Goal: Information Seeking & Learning: Learn about a topic

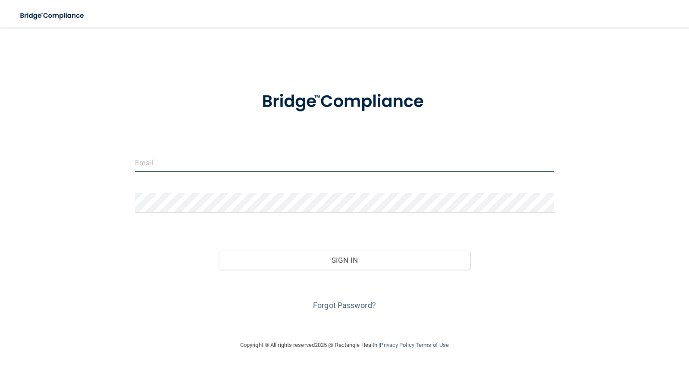
click at [234, 167] on input "email" at bounding box center [344, 162] width 419 height 19
type input "Porsha.Williams@ameridentco.com"
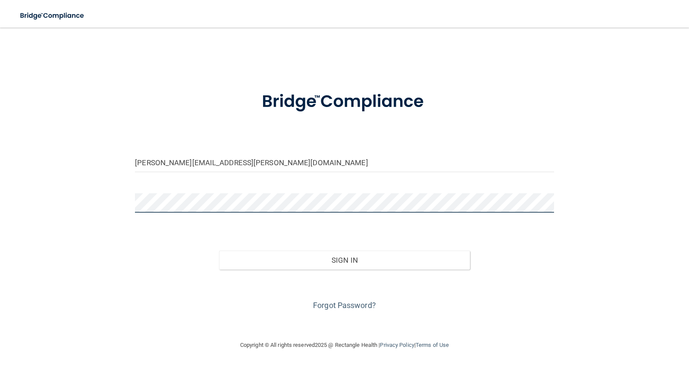
click at [219, 251] on button "Sign In" at bounding box center [344, 260] width 251 height 19
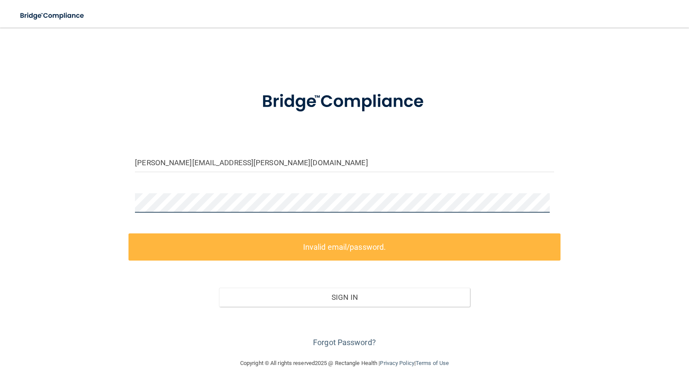
click at [116, 197] on div "Porsha.Williams@ameridentco.com Invalid email/password. You don't have permissi…" at bounding box center [344, 192] width 655 height 313
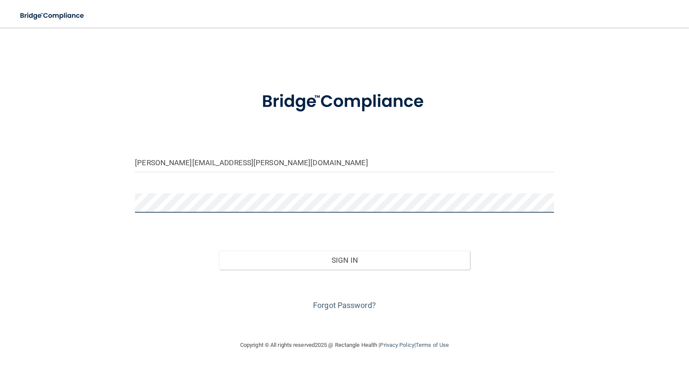
click at [219, 251] on button "Sign In" at bounding box center [344, 260] width 251 height 19
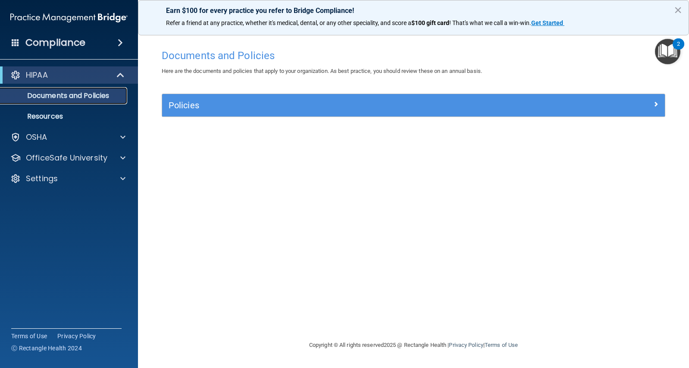
click at [61, 96] on p "Documents and Policies" at bounding box center [65, 95] width 118 height 9
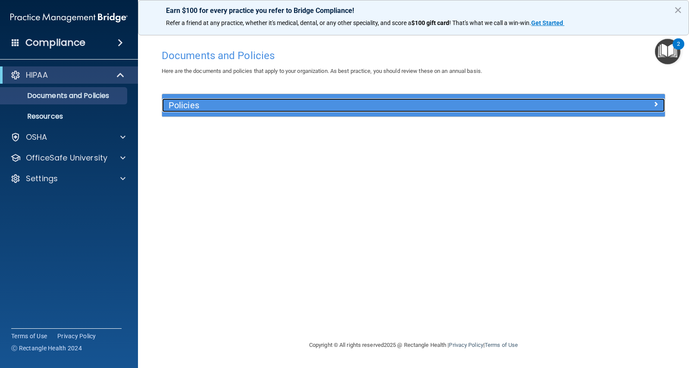
click at [173, 102] on h5 "Policies" at bounding box center [351, 104] width 364 height 9
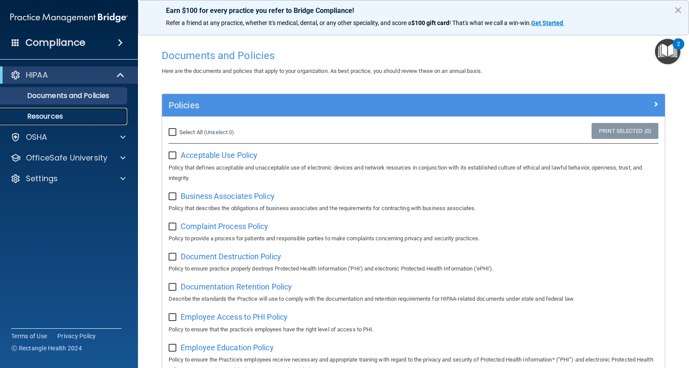
click at [83, 114] on p "Resources" at bounding box center [65, 116] width 118 height 9
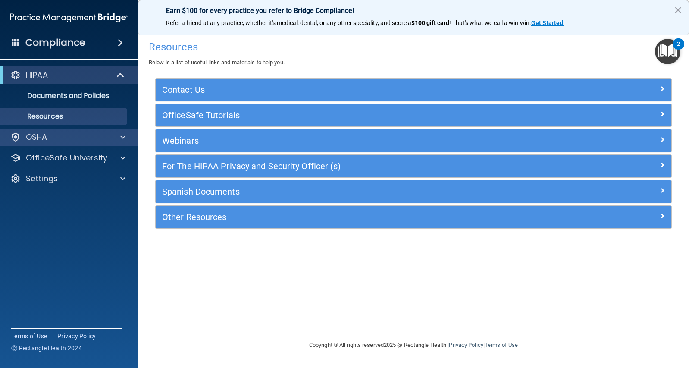
click at [60, 132] on div "OSHA" at bounding box center [69, 136] width 138 height 17
click at [117, 135] on div at bounding box center [122, 137] width 22 height 10
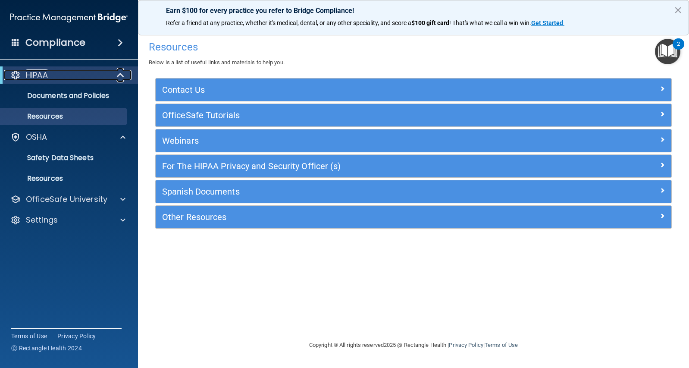
click at [123, 74] on span at bounding box center [121, 75] width 7 height 10
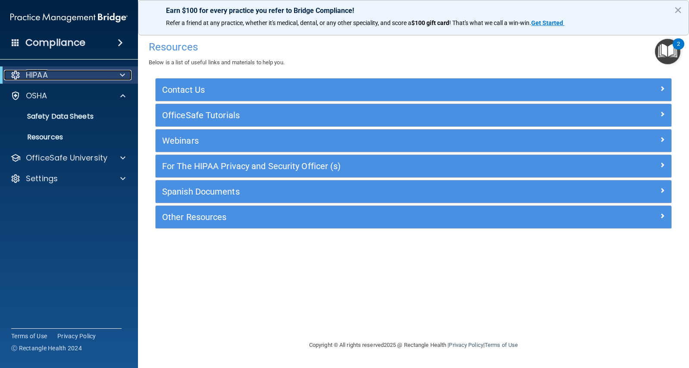
click at [20, 74] on div at bounding box center [15, 75] width 10 height 10
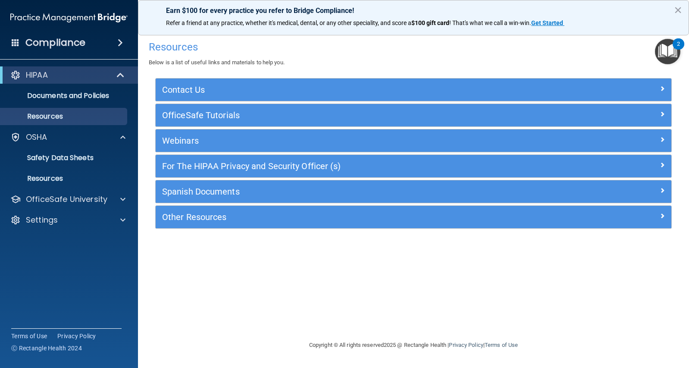
click at [676, 50] on img "Open Resource Center, 2 new notifications" at bounding box center [667, 51] width 25 height 25
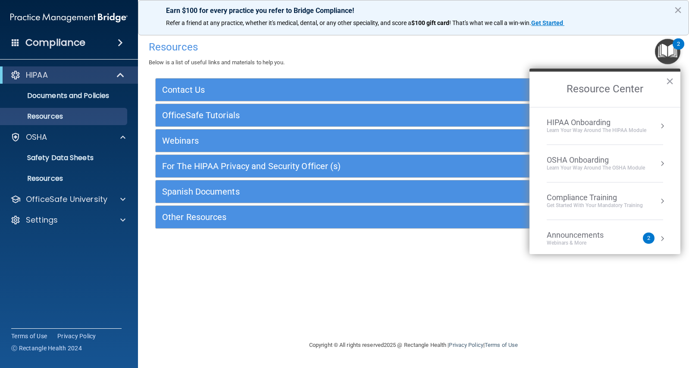
click at [597, 197] on div "Compliance Training" at bounding box center [595, 197] width 96 height 9
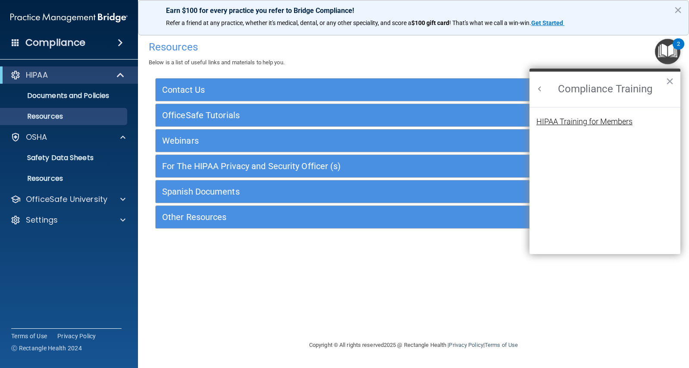
click at [562, 121] on div "HIPAA Training for Members" at bounding box center [584, 122] width 96 height 8
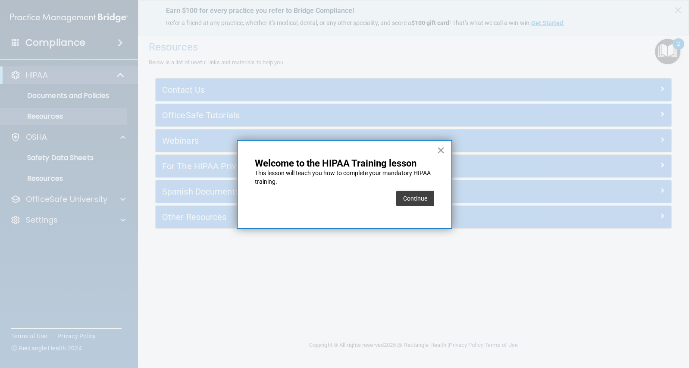
click at [425, 196] on button "Continue" at bounding box center [415, 199] width 38 height 16
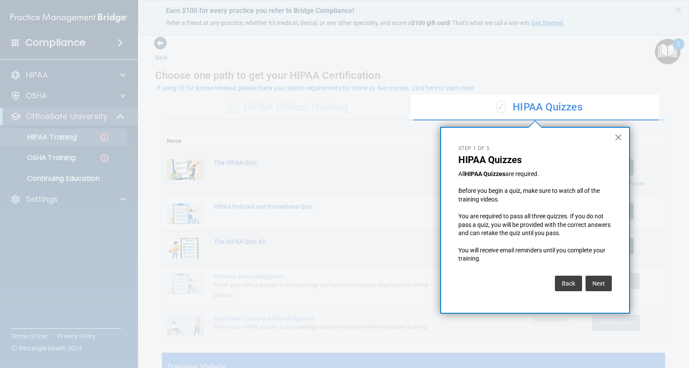
click at [620, 139] on button "×" at bounding box center [618, 137] width 8 height 14
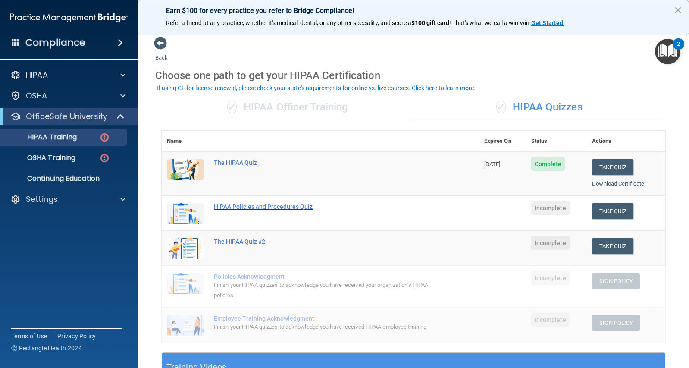
click at [241, 204] on div "HIPAA Policies and Procedures Quiz" at bounding box center [325, 206] width 222 height 7
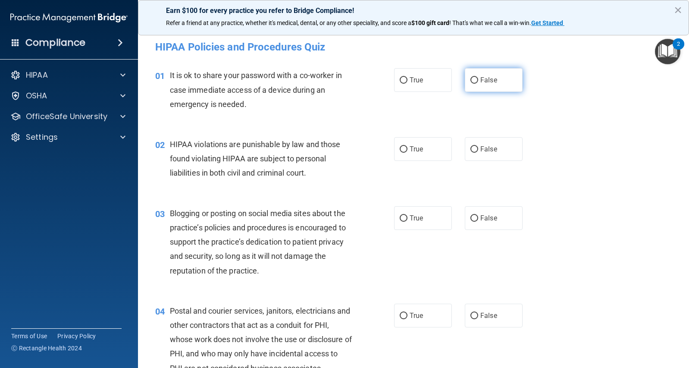
click at [472, 82] on input "False" at bounding box center [474, 80] width 8 height 6
radio input "true"
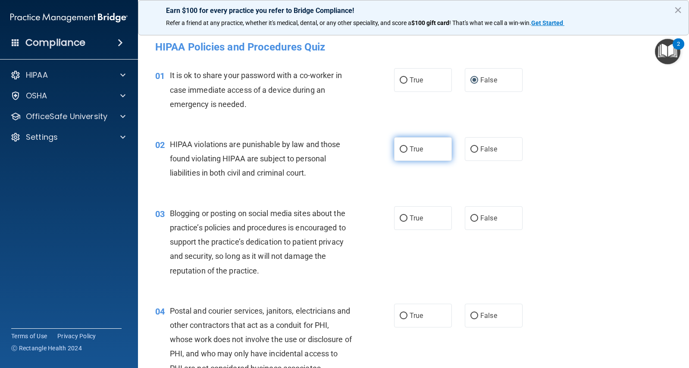
click at [401, 150] on input "True" at bounding box center [404, 149] width 8 height 6
radio input "true"
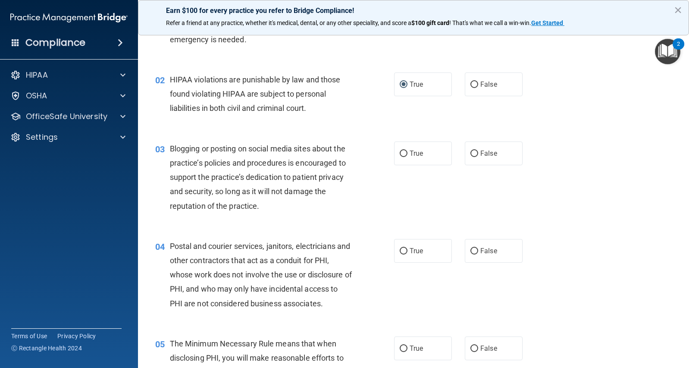
scroll to position [86, 0]
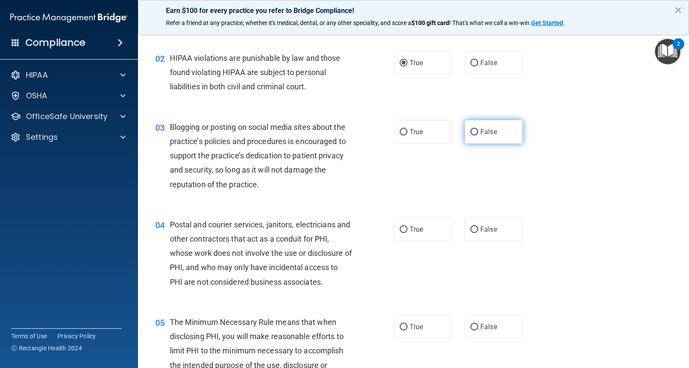
click at [472, 132] on input "False" at bounding box center [474, 132] width 8 height 6
radio input "true"
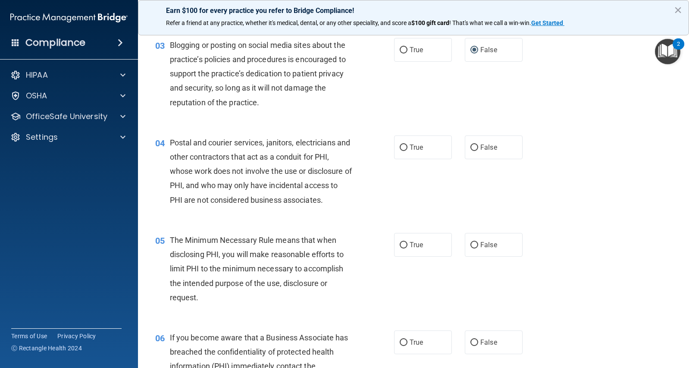
scroll to position [172, 0]
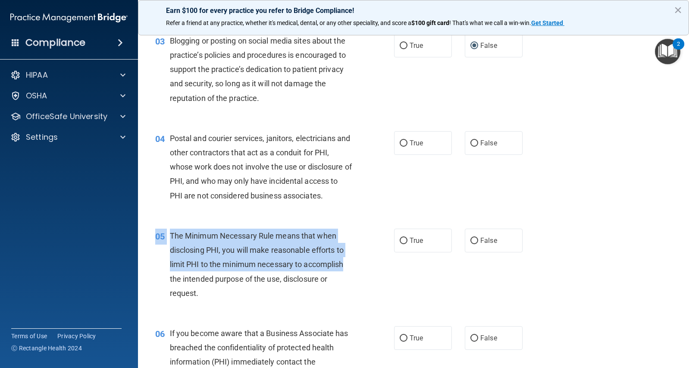
click at [688, 367] on html "Compliance HIPAA Documents and Policies Report an Incident Business Associates …" at bounding box center [344, 184] width 689 height 368
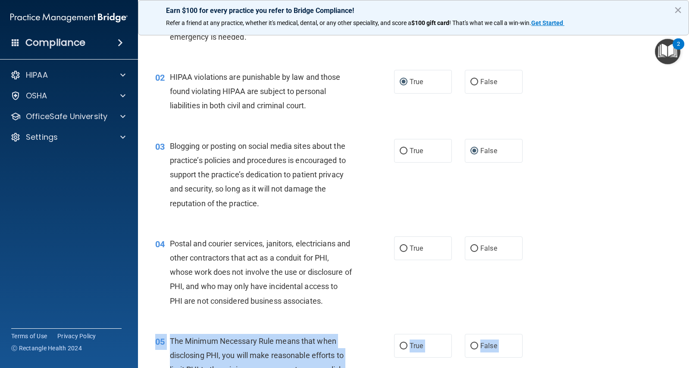
scroll to position [66, 0]
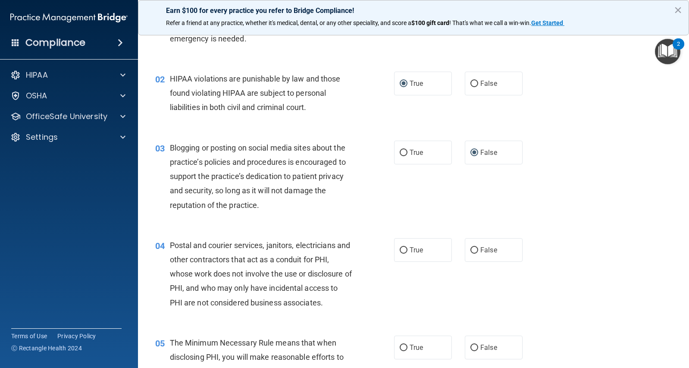
click at [514, 211] on div "03 Blogging or posting on social media sites about the practice’s policies and …" at bounding box center [414, 178] width 530 height 97
click at [401, 248] on input "True" at bounding box center [404, 250] width 8 height 6
radio input "true"
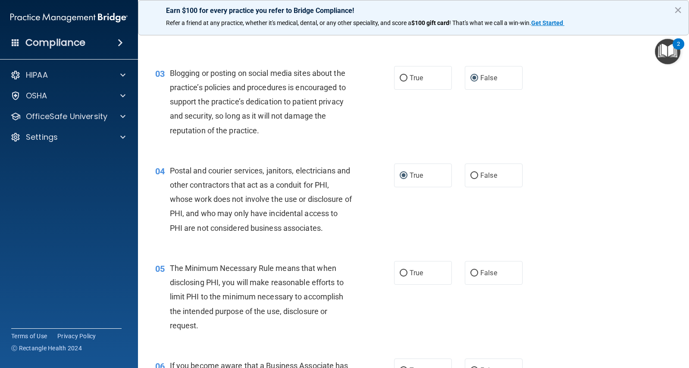
scroll to position [152, 0]
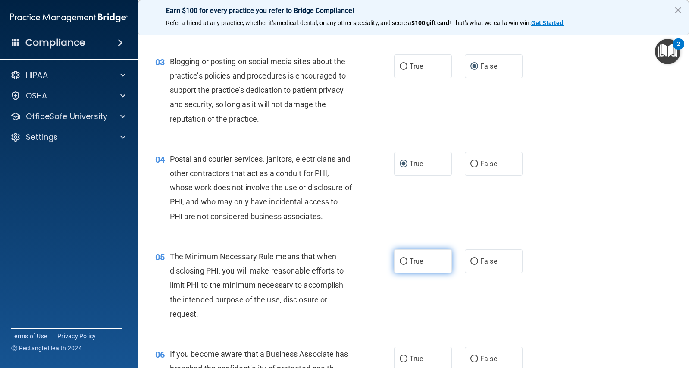
click at [402, 263] on input "True" at bounding box center [404, 261] width 8 height 6
radio input "true"
click at [472, 357] on input "False" at bounding box center [474, 359] width 8 height 6
radio input "true"
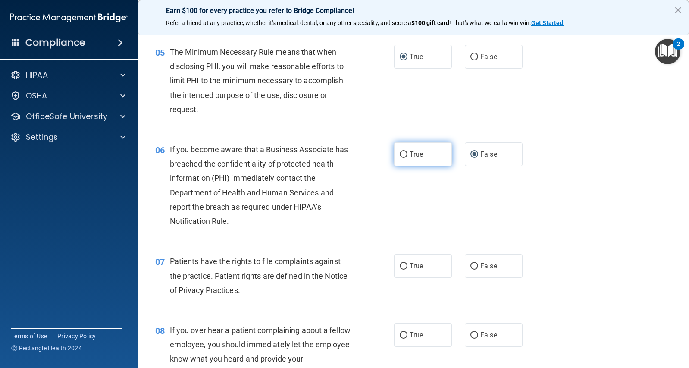
scroll to position [454, 0]
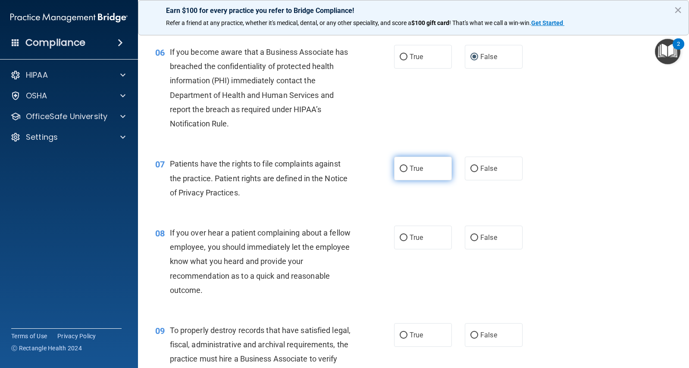
click at [401, 164] on label "True" at bounding box center [423, 169] width 58 height 24
click at [401, 166] on input "True" at bounding box center [404, 169] width 8 height 6
radio input "true"
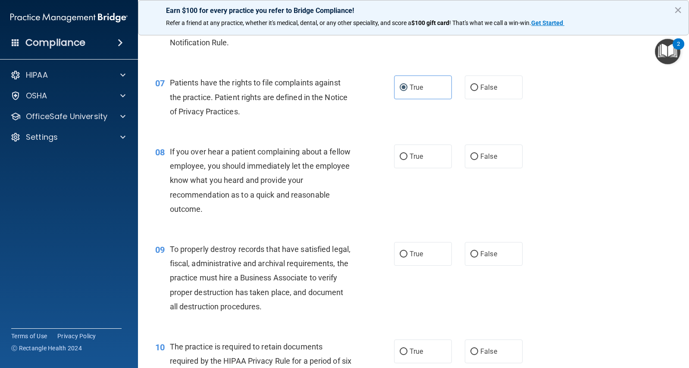
scroll to position [540, 0]
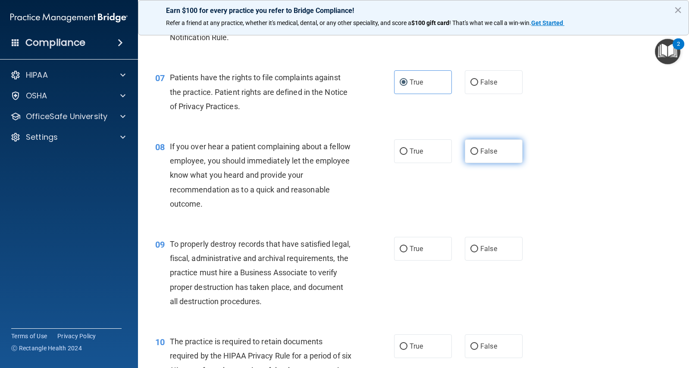
click at [470, 151] on input "False" at bounding box center [474, 151] width 8 height 6
radio input "true"
click at [472, 248] on input "False" at bounding box center [474, 249] width 8 height 6
radio input "true"
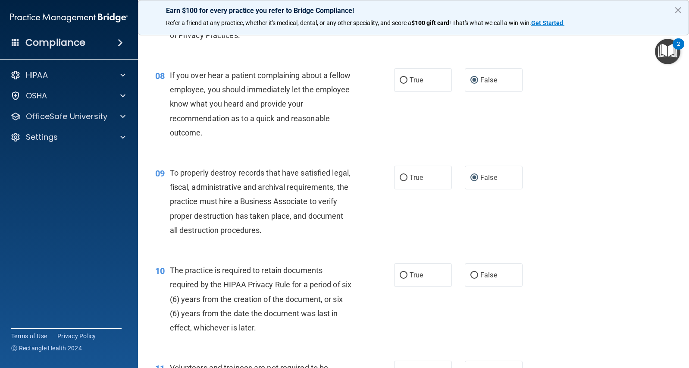
scroll to position [626, 0]
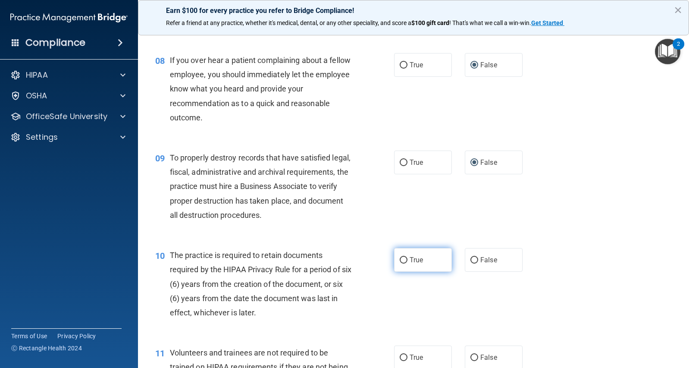
click at [403, 260] on input "True" at bounding box center [404, 260] width 8 height 6
radio input "true"
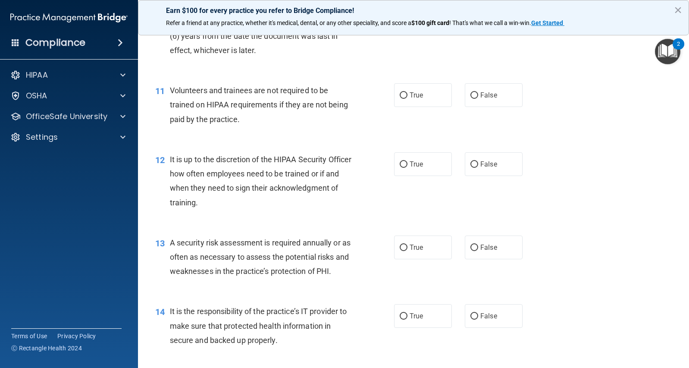
scroll to position [891, 0]
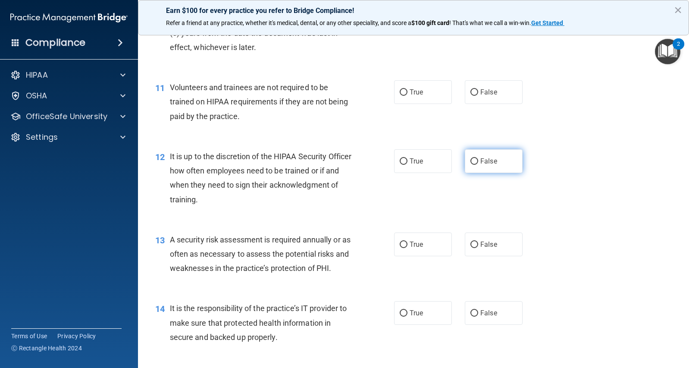
click at [470, 160] on input "False" at bounding box center [474, 161] width 8 height 6
radio input "true"
click at [470, 92] on input "False" at bounding box center [474, 92] width 8 height 6
radio input "true"
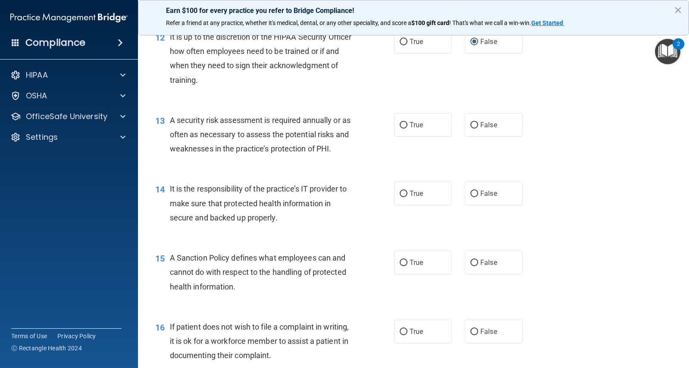
scroll to position [1021, 0]
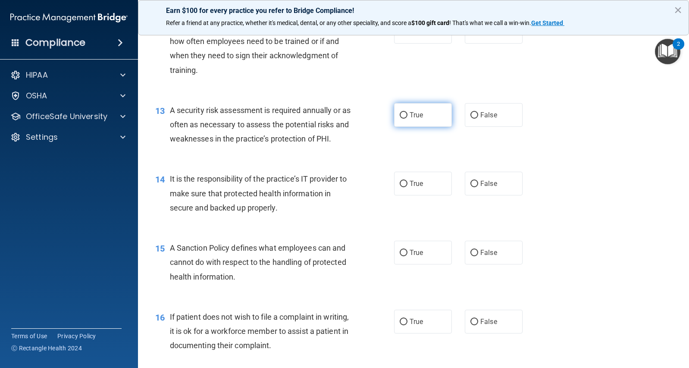
click at [400, 113] on input "True" at bounding box center [404, 115] width 8 height 6
radio input "true"
click at [472, 184] on input "False" at bounding box center [474, 184] width 8 height 6
radio input "true"
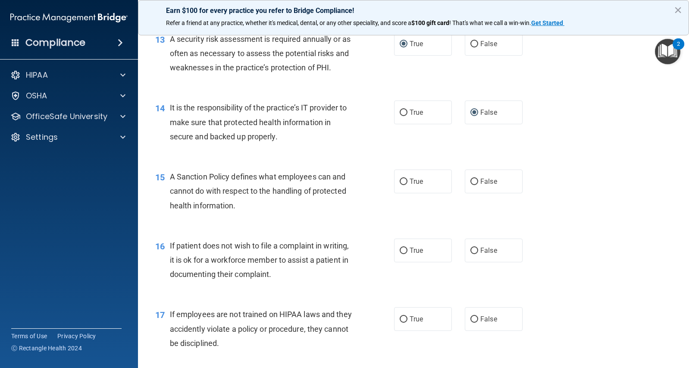
scroll to position [1107, 0]
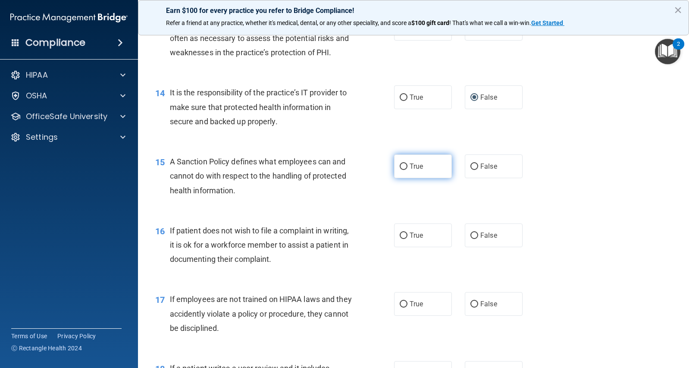
click at [402, 166] on input "True" at bounding box center [404, 166] width 8 height 6
radio input "true"
click at [401, 234] on input "True" at bounding box center [404, 235] width 8 height 6
radio input "true"
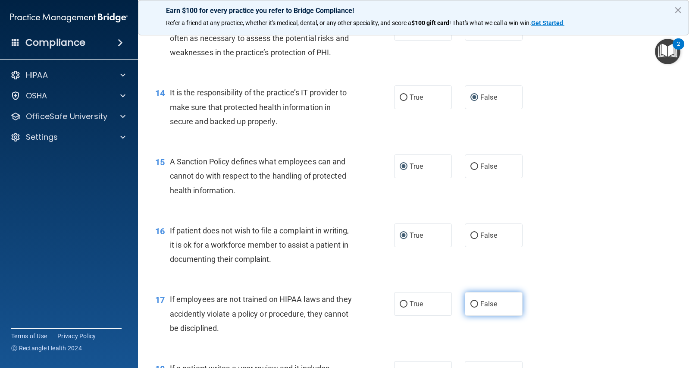
click at [470, 304] on input "False" at bounding box center [474, 304] width 8 height 6
radio input "true"
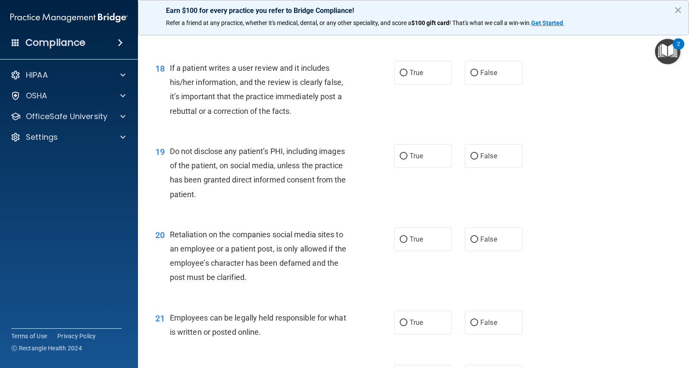
scroll to position [1410, 0]
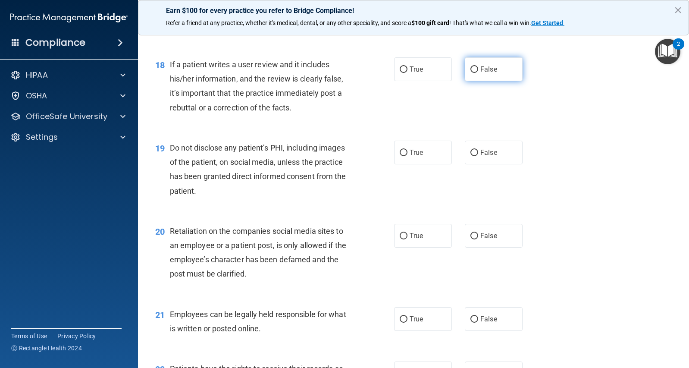
click at [470, 69] on input "False" at bounding box center [474, 69] width 8 height 6
radio input "true"
click at [401, 151] on input "True" at bounding box center [404, 153] width 8 height 6
radio input "true"
click at [470, 235] on input "False" at bounding box center [474, 236] width 8 height 6
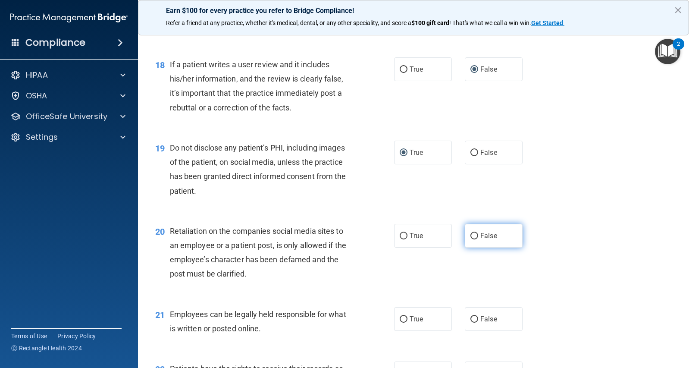
radio input "true"
click at [470, 235] on input "False" at bounding box center [474, 236] width 8 height 6
click at [403, 320] on input "True" at bounding box center [404, 319] width 8 height 6
radio input "true"
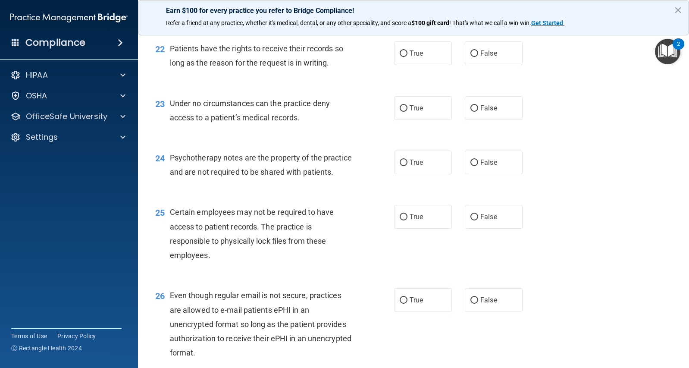
scroll to position [1715, 0]
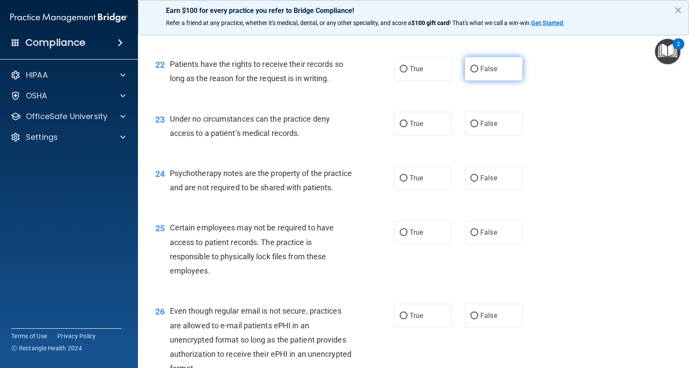
click at [472, 69] on input "False" at bounding box center [474, 69] width 8 height 6
radio input "true"
click at [471, 122] on input "False" at bounding box center [474, 124] width 8 height 6
radio input "true"
click at [400, 179] on input "True" at bounding box center [404, 178] width 8 height 6
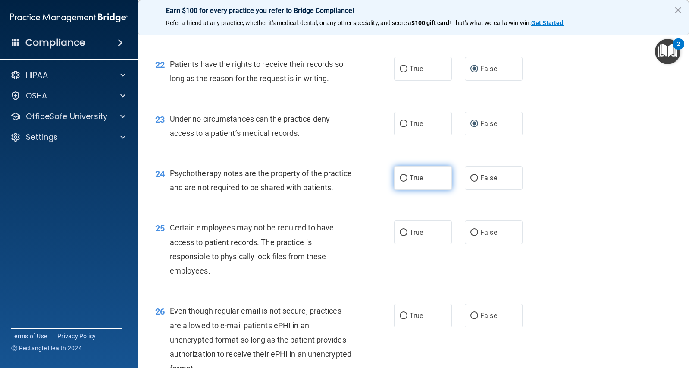
radio input "true"
click at [402, 236] on input "True" at bounding box center [404, 232] width 8 height 6
radio input "true"
click at [401, 319] on input "True" at bounding box center [404, 316] width 8 height 6
radio input "true"
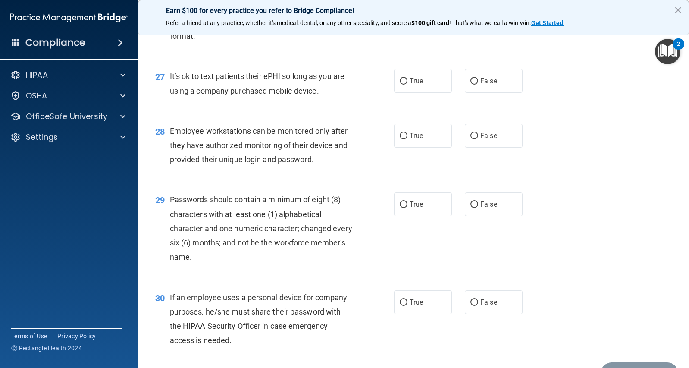
scroll to position [2076, 0]
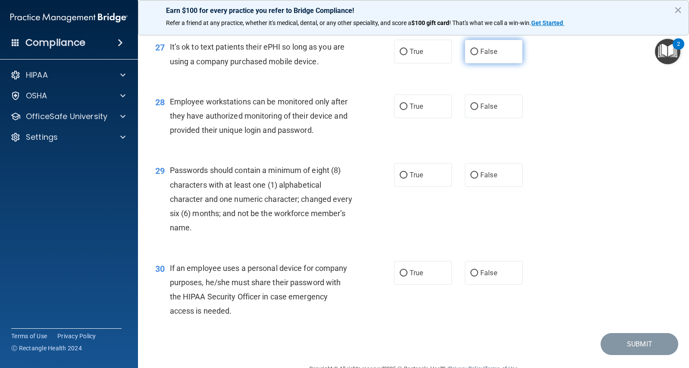
click at [471, 55] on input "False" at bounding box center [474, 52] width 8 height 6
radio input "true"
click at [470, 110] on input "False" at bounding box center [474, 106] width 8 height 6
radio input "true"
click at [403, 179] on input "True" at bounding box center [404, 175] width 8 height 6
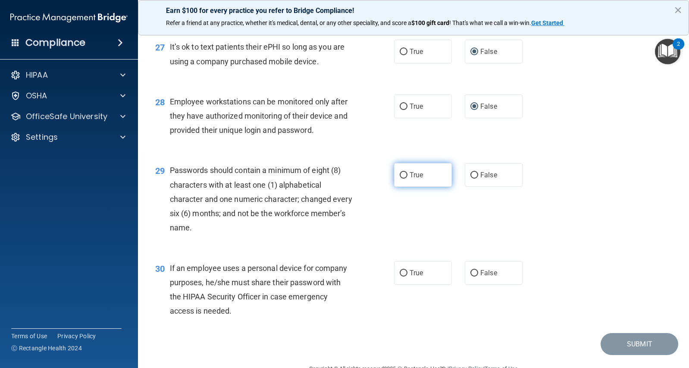
radio input "true"
click at [470, 276] on input "False" at bounding box center [474, 273] width 8 height 6
radio input "true"
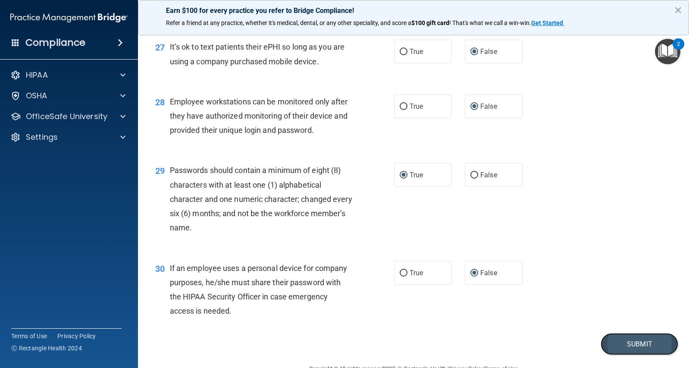
click at [628, 355] on button "Submit" at bounding box center [640, 344] width 78 height 22
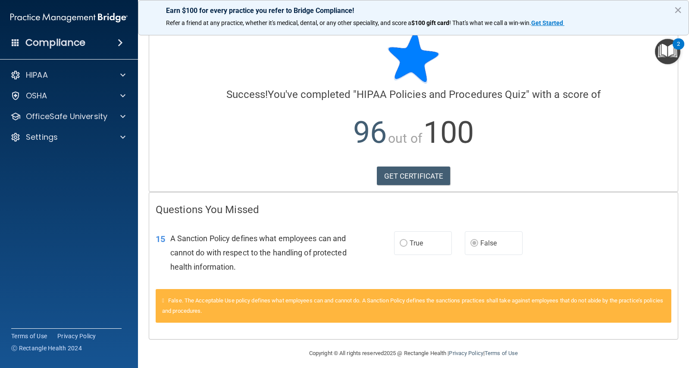
scroll to position [17, 0]
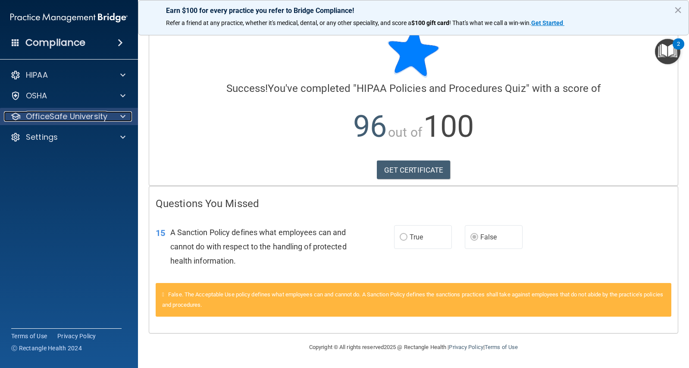
click at [69, 114] on p "OfficeSafe University" at bounding box center [66, 116] width 81 height 10
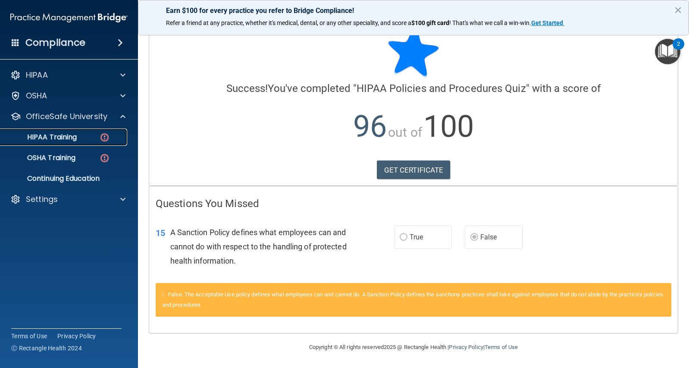
click at [66, 141] on p "HIPAA Training" at bounding box center [41, 137] width 71 height 9
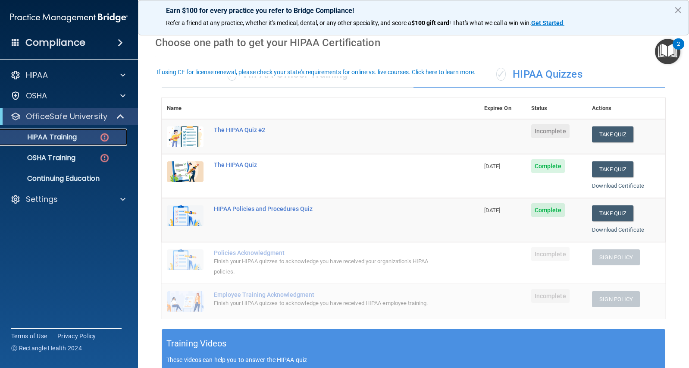
scroll to position [53, 0]
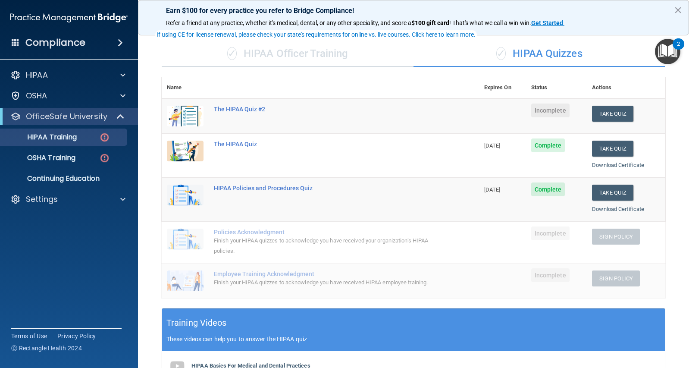
click at [254, 110] on div "The HIPAA Quiz #2" at bounding box center [325, 109] width 222 height 7
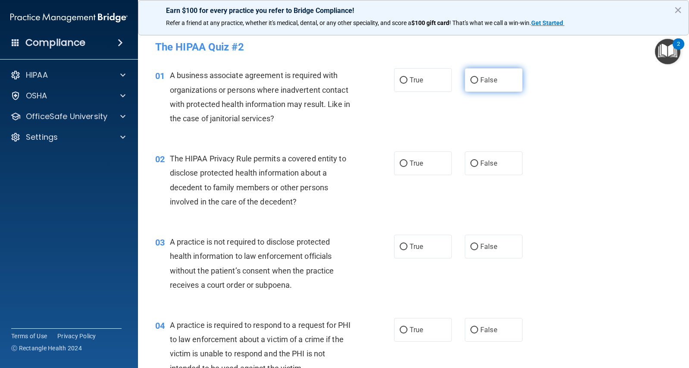
click at [471, 78] on input "False" at bounding box center [474, 80] width 8 height 6
radio input "true"
click at [401, 164] on input "True" at bounding box center [404, 163] width 8 height 6
radio input "true"
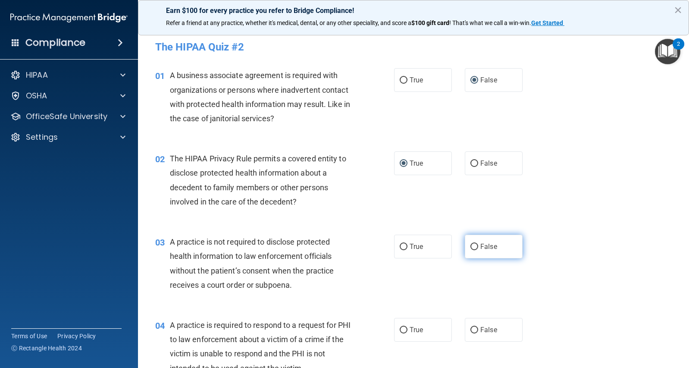
click at [473, 248] on input "False" at bounding box center [474, 247] width 8 height 6
radio input "true"
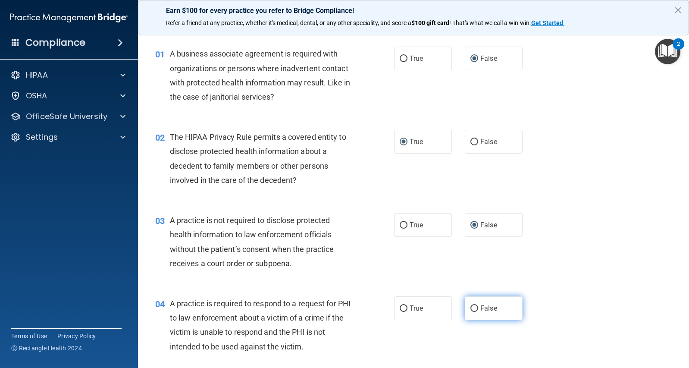
scroll to position [43, 0]
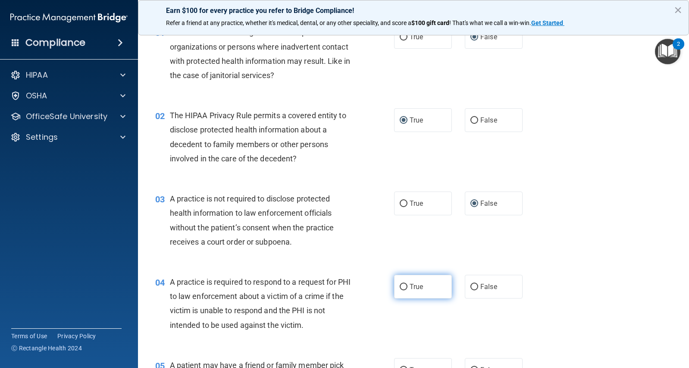
click at [400, 285] on input "True" at bounding box center [404, 287] width 8 height 6
radio input "true"
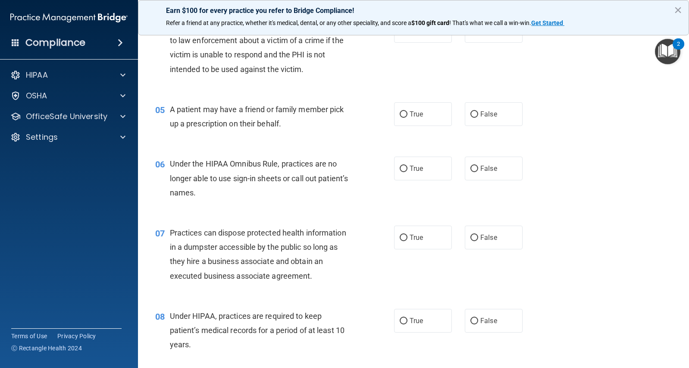
scroll to position [285, 0]
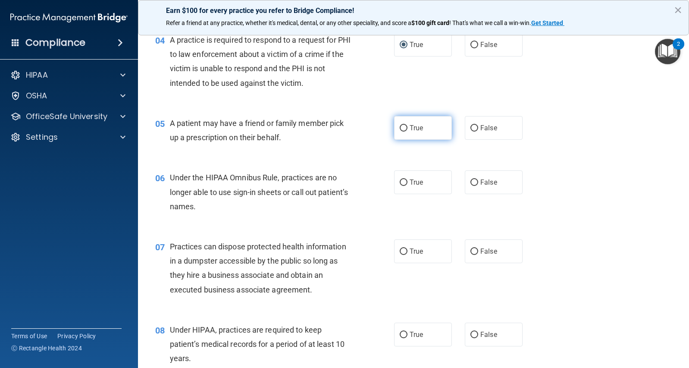
click at [402, 130] on input "True" at bounding box center [404, 128] width 8 height 6
radio input "true"
click at [470, 182] on input "False" at bounding box center [474, 182] width 8 height 6
radio input "true"
click at [472, 252] on input "False" at bounding box center [474, 251] width 8 height 6
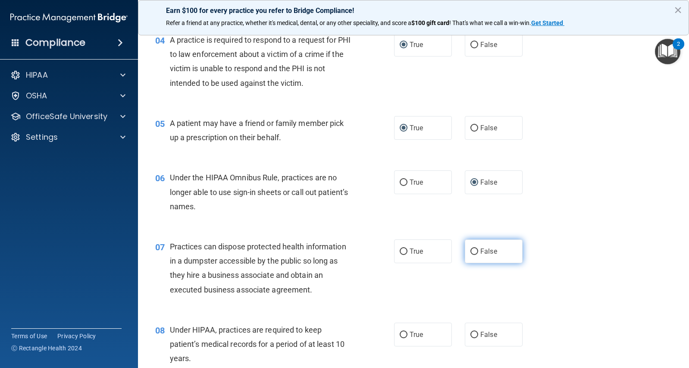
radio input "true"
click at [470, 334] on input "False" at bounding box center [474, 335] width 8 height 6
radio input "true"
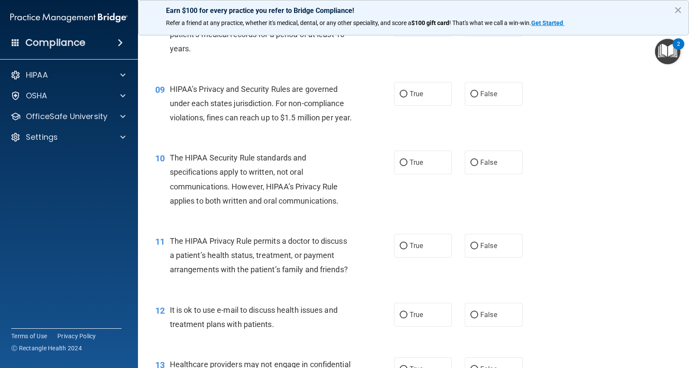
scroll to position [616, 0]
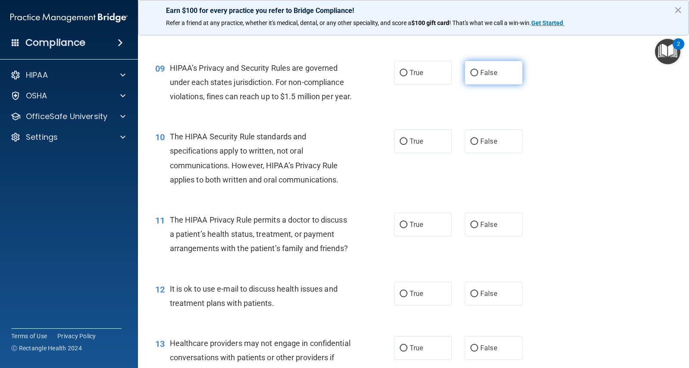
click at [472, 72] on input "False" at bounding box center [474, 73] width 8 height 6
radio input "true"
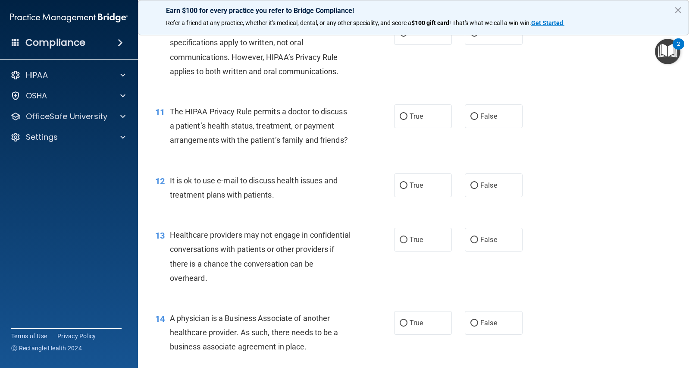
scroll to position [727, 0]
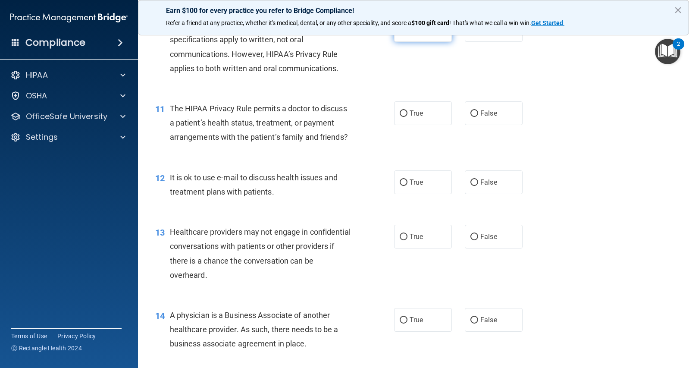
click at [400, 34] on input "True" at bounding box center [404, 30] width 8 height 6
radio input "true"
click at [400, 117] on input "True" at bounding box center [404, 113] width 8 height 6
radio input "true"
click at [400, 186] on input "True" at bounding box center [404, 182] width 8 height 6
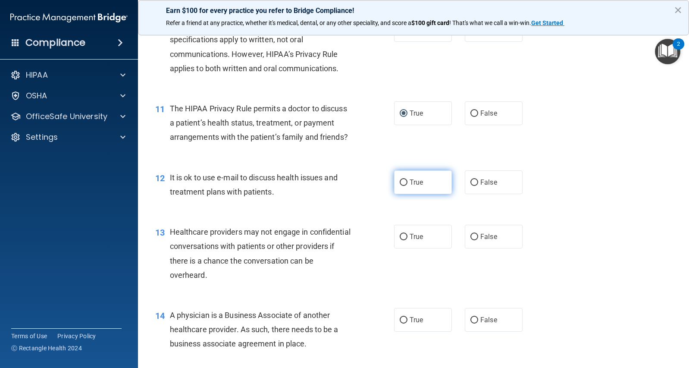
radio input "true"
click at [471, 240] on input "False" at bounding box center [474, 237] width 8 height 6
radio input "true"
click at [470, 323] on input "False" at bounding box center [474, 320] width 8 height 6
radio input "true"
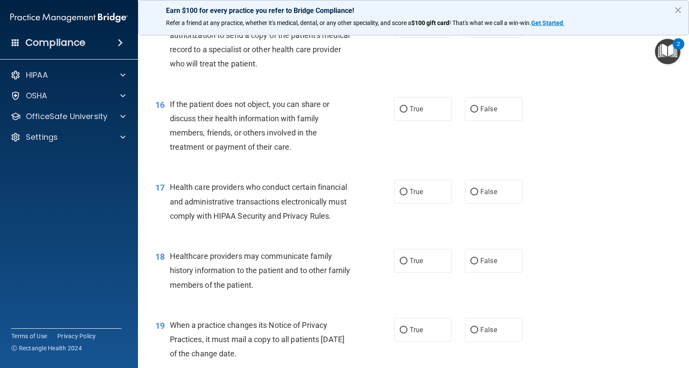
scroll to position [1054, 0]
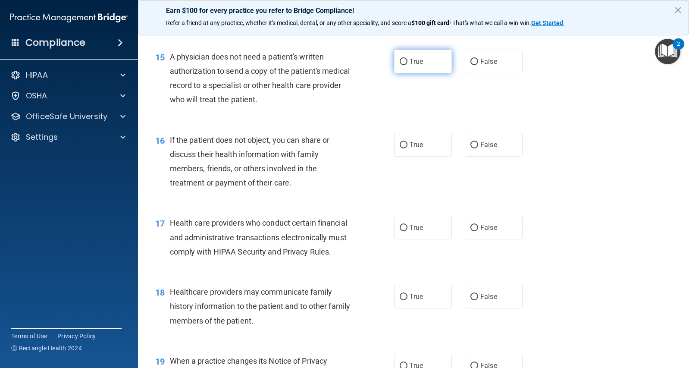
click at [400, 65] on input "True" at bounding box center [404, 62] width 8 height 6
radio input "true"
click at [402, 148] on input "True" at bounding box center [404, 145] width 8 height 6
radio input "true"
click at [402, 231] on input "True" at bounding box center [404, 228] width 8 height 6
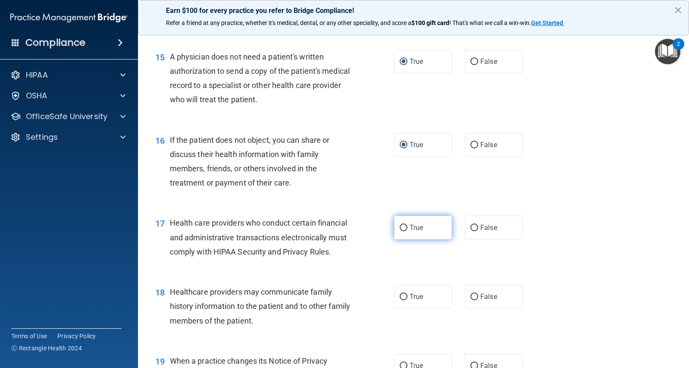
radio input "true"
click at [473, 300] on input "False" at bounding box center [474, 297] width 8 height 6
radio input "true"
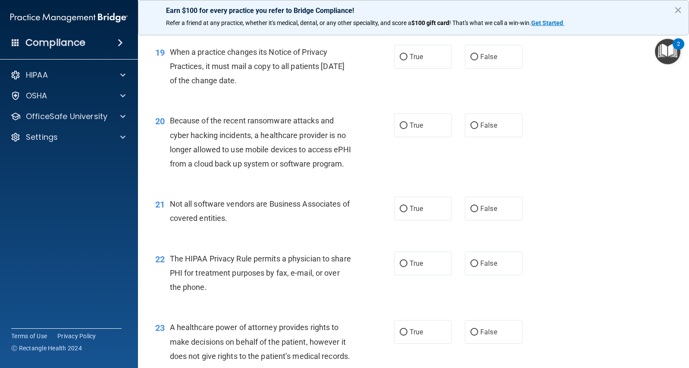
scroll to position [1372, 0]
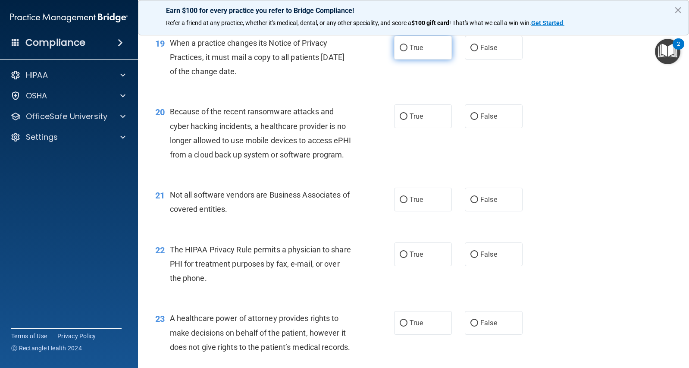
click at [400, 51] on input "True" at bounding box center [404, 48] width 8 height 6
radio input "true"
click at [470, 120] on input "False" at bounding box center [474, 116] width 8 height 6
radio input "true"
click at [401, 203] on input "True" at bounding box center [404, 200] width 8 height 6
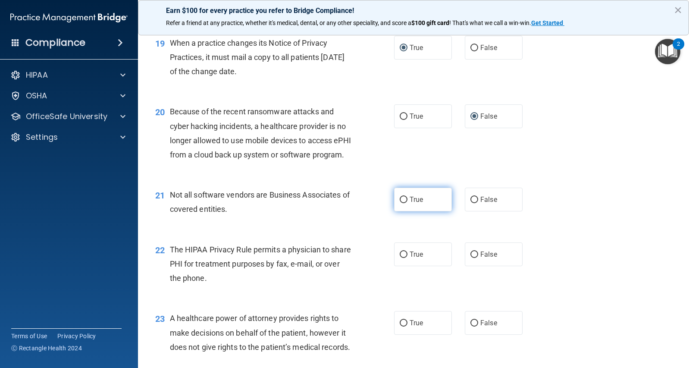
radio input "true"
click at [400, 258] on input "True" at bounding box center [404, 254] width 8 height 6
radio input "true"
click at [472, 326] on input "False" at bounding box center [474, 323] width 8 height 6
radio input "true"
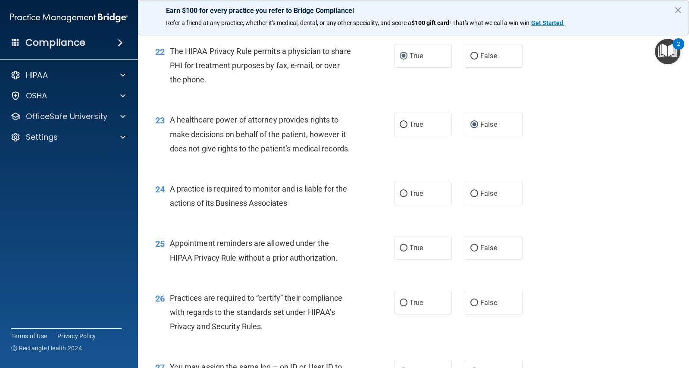
scroll to position [1586, 0]
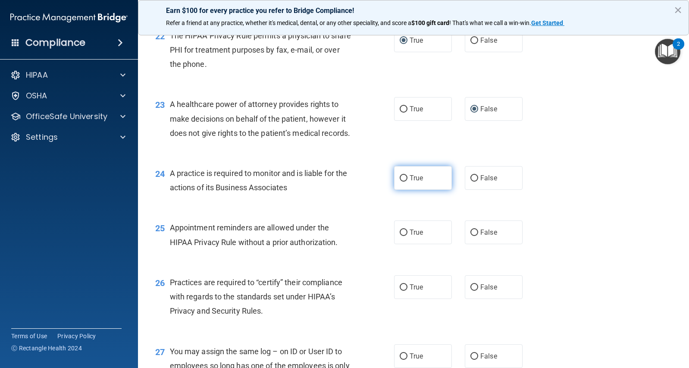
click at [401, 182] on input "True" at bounding box center [404, 178] width 8 height 6
radio input "true"
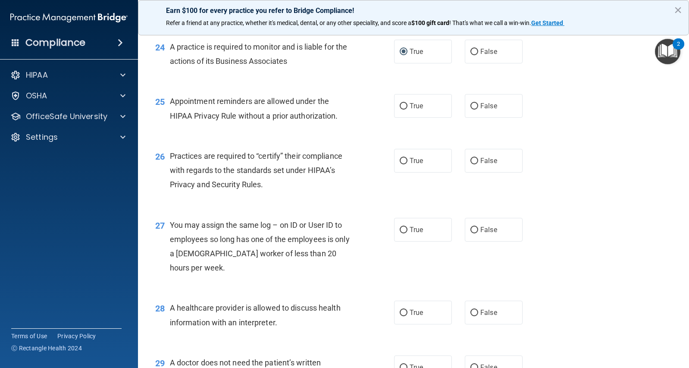
scroll to position [1727, 0]
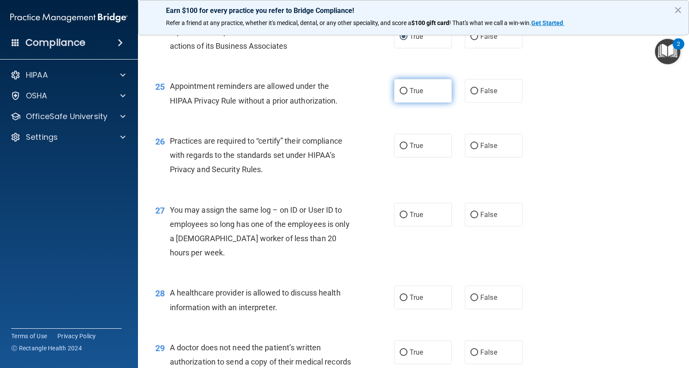
click at [400, 94] on input "True" at bounding box center [404, 91] width 8 height 6
radio input "true"
click at [471, 149] on input "False" at bounding box center [474, 146] width 8 height 6
radio input "true"
click at [470, 218] on input "False" at bounding box center [474, 215] width 8 height 6
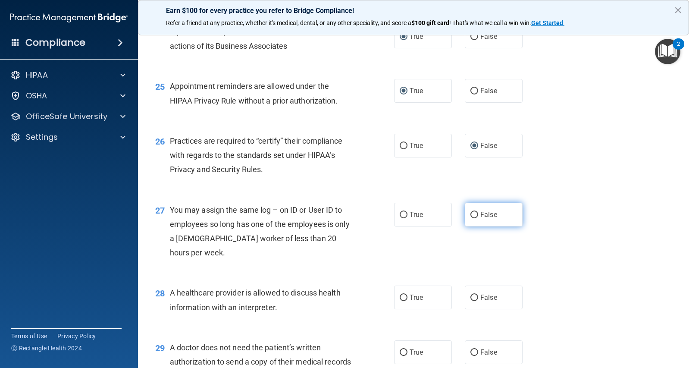
radio input "true"
click at [400, 301] on input "True" at bounding box center [404, 298] width 8 height 6
radio input "true"
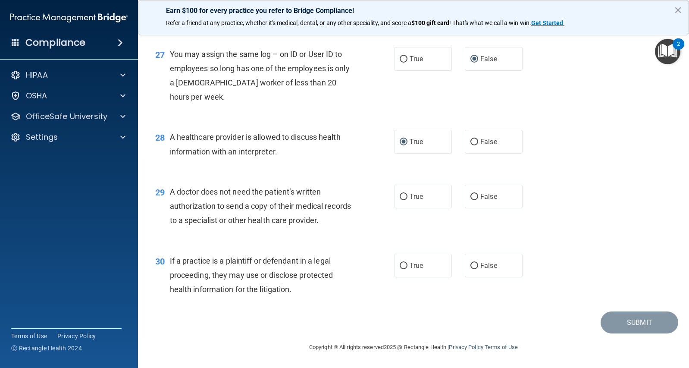
scroll to position [1923, 0]
click at [401, 200] on input "True" at bounding box center [404, 197] width 8 height 6
radio input "true"
click at [401, 269] on input "True" at bounding box center [404, 266] width 8 height 6
radio input "true"
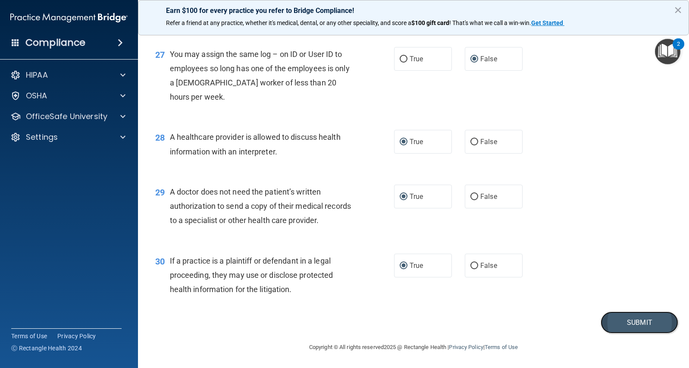
click at [628, 332] on button "Submit" at bounding box center [640, 322] width 78 height 22
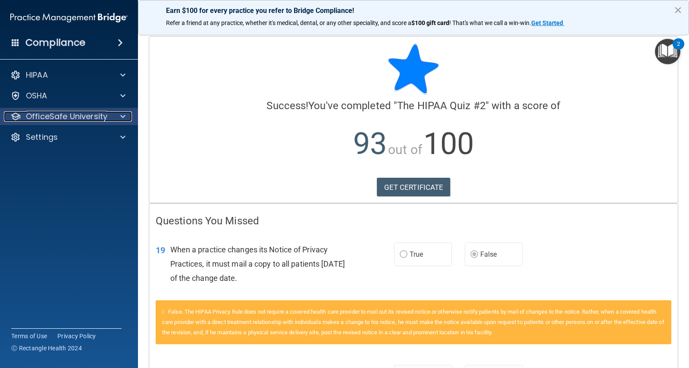
click at [81, 114] on p "OfficeSafe University" at bounding box center [66, 116] width 81 height 10
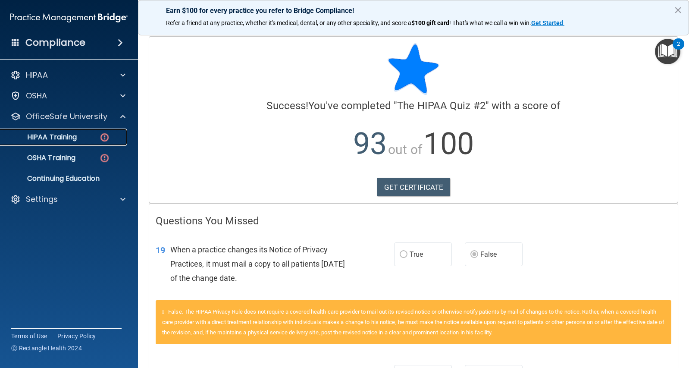
click at [99, 138] on img at bounding box center [104, 137] width 11 height 11
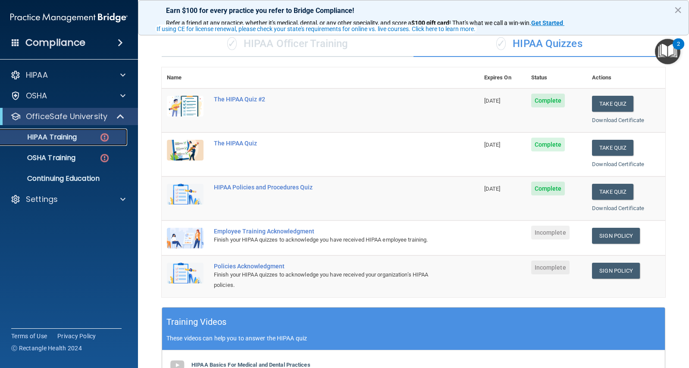
scroll to position [69, 0]
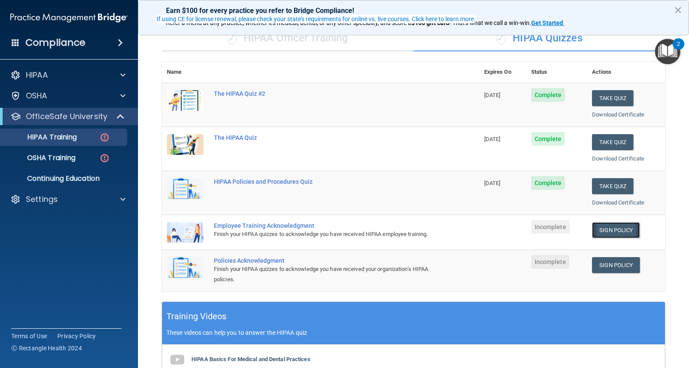
click at [617, 231] on link "Sign Policy" at bounding box center [616, 230] width 48 height 16
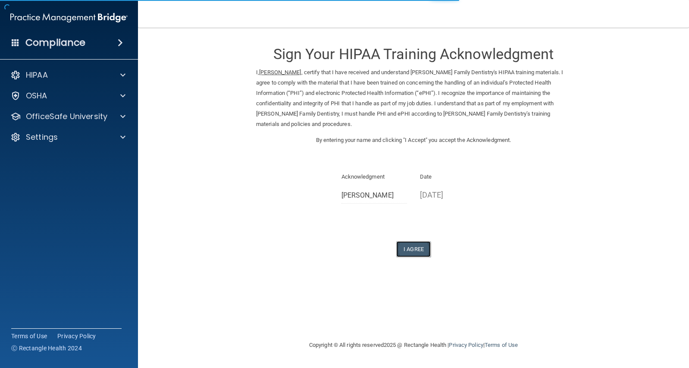
click at [420, 253] on button "I Agree" at bounding box center [413, 249] width 34 height 16
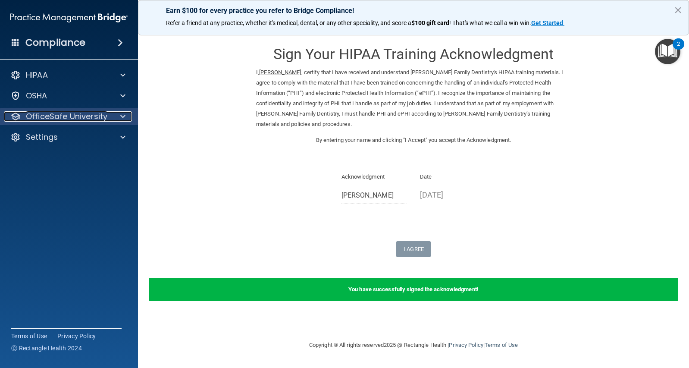
click at [92, 114] on p "OfficeSafe University" at bounding box center [66, 116] width 81 height 10
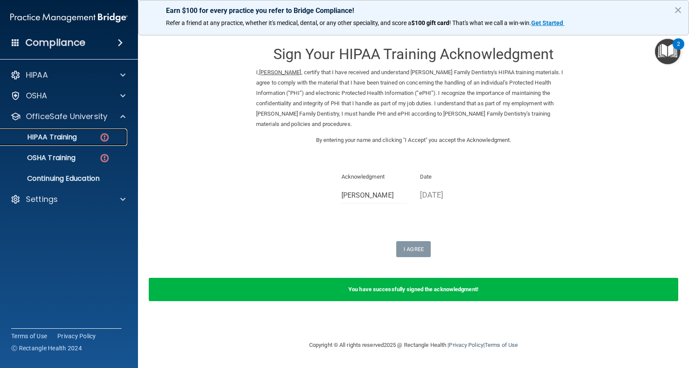
click at [86, 135] on div "HIPAA Training" at bounding box center [65, 137] width 118 height 9
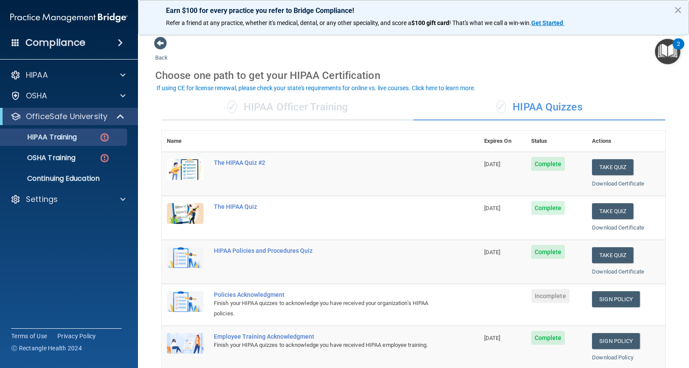
drag, startPoint x: 682, startPoint y: 210, endPoint x: 683, endPoint y: 227, distance: 16.9
click at [683, 227] on main "Back Choose one path to get your HIPAA Certification ✓ HIPAA Officer Training ✓…" at bounding box center [413, 198] width 551 height 340
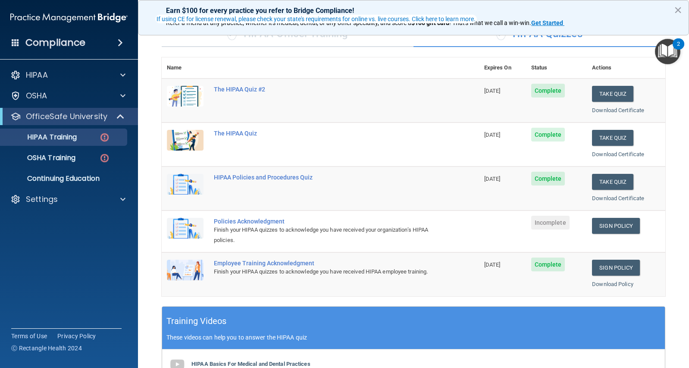
scroll to position [76, 0]
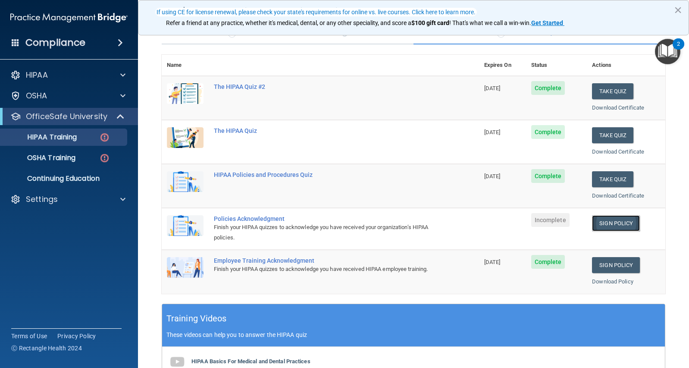
click at [599, 220] on link "Sign Policy" at bounding box center [616, 223] width 48 height 16
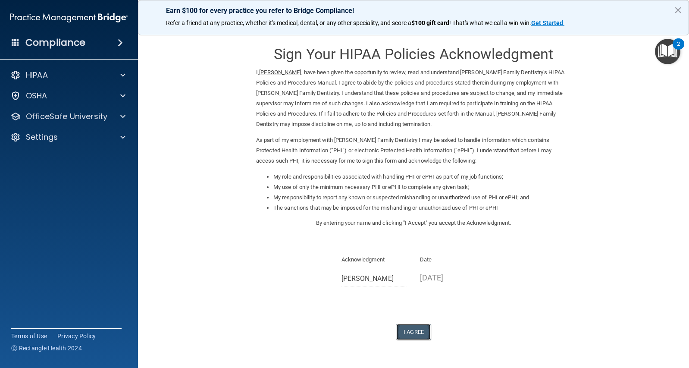
click at [403, 327] on button "I Agree" at bounding box center [413, 332] width 34 height 16
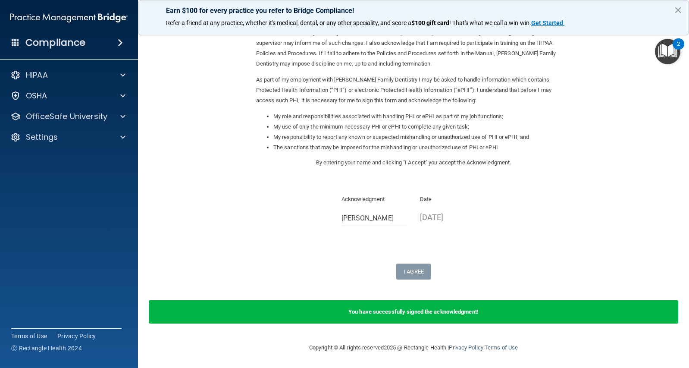
scroll to position [61, 0]
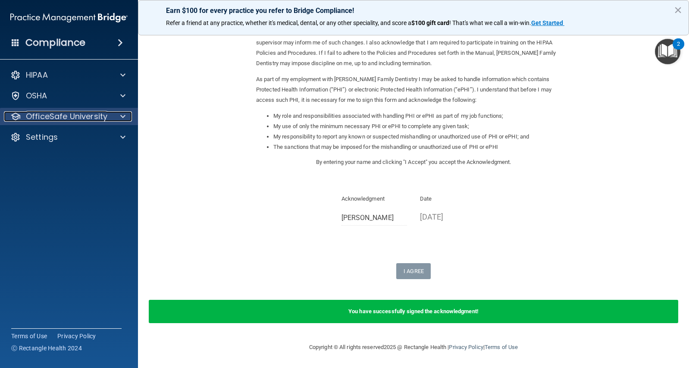
click at [70, 119] on p "OfficeSafe University" at bounding box center [66, 116] width 81 height 10
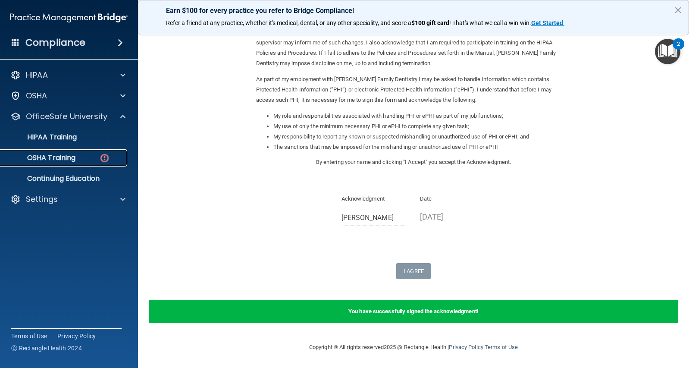
click at [77, 155] on div "OSHA Training" at bounding box center [65, 158] width 118 height 9
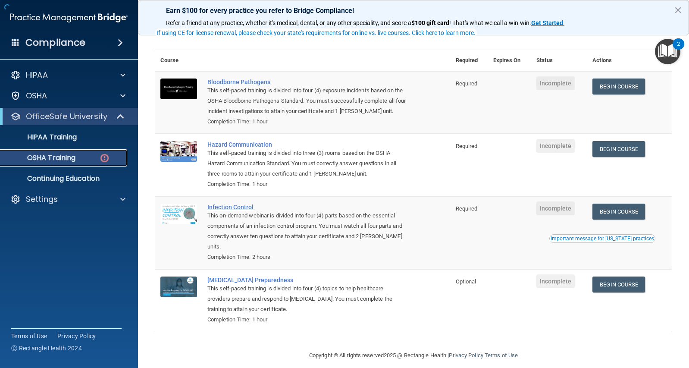
scroll to position [60, 0]
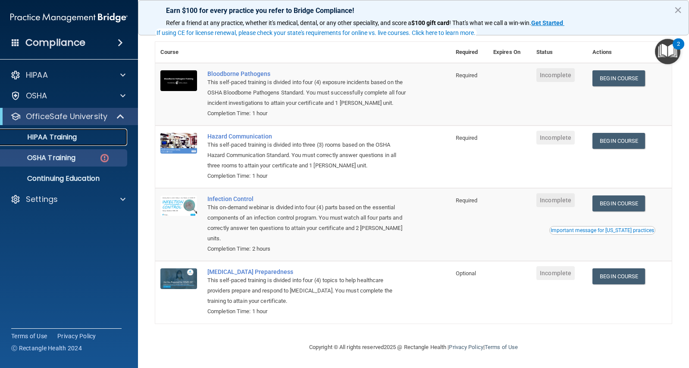
click at [89, 139] on div "HIPAA Training" at bounding box center [65, 137] width 118 height 9
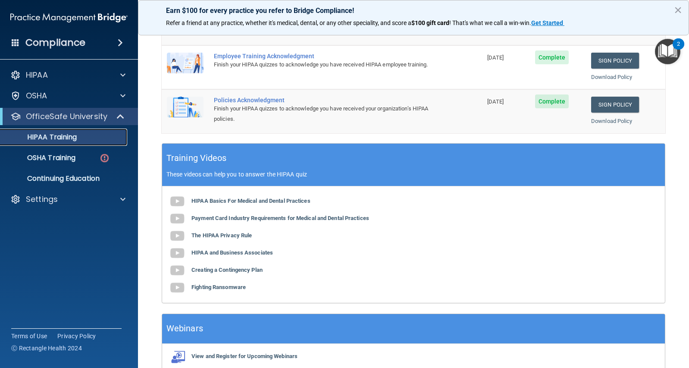
scroll to position [282, 0]
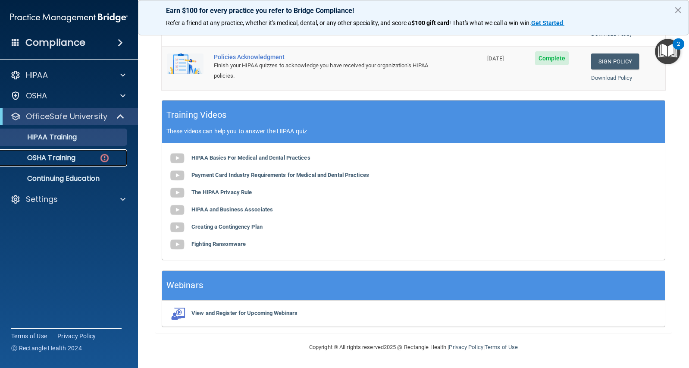
click at [56, 162] on p "OSHA Training" at bounding box center [41, 158] width 70 height 9
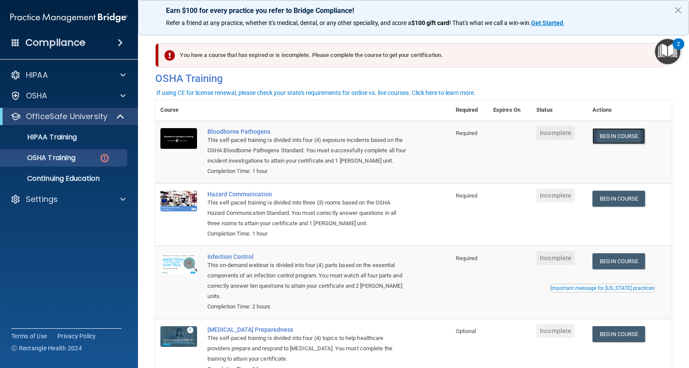
click at [613, 135] on link "Begin Course" at bounding box center [618, 136] width 53 height 16
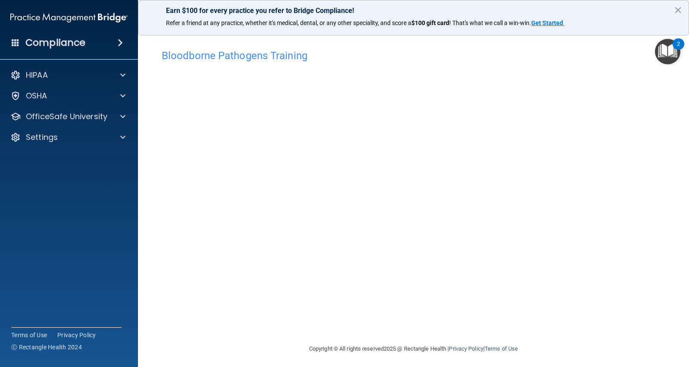
scroll to position [3, 0]
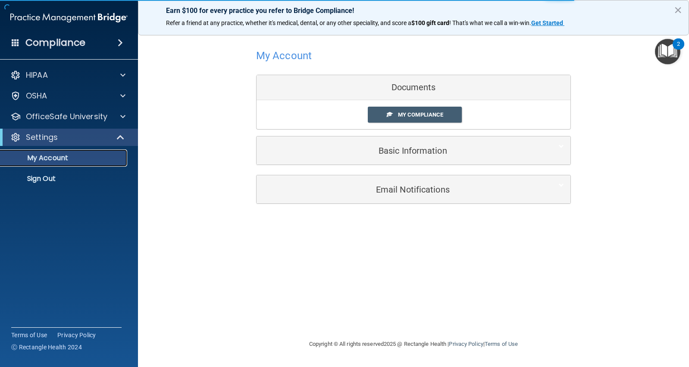
click at [60, 163] on link "My Account" at bounding box center [59, 157] width 136 height 17
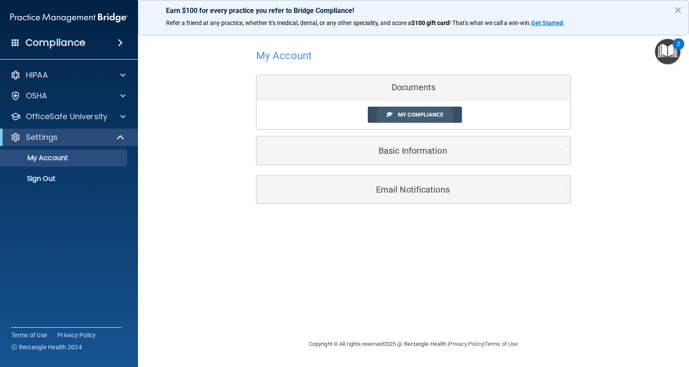
click at [413, 115] on span "My Compliance" at bounding box center [420, 114] width 45 height 6
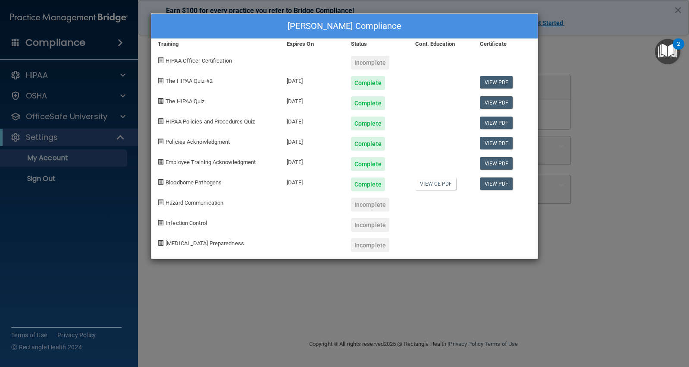
click at [98, 280] on div "[PERSON_NAME] Compliance Training Expires On Status Cont. Education Certificate…" at bounding box center [344, 183] width 689 height 367
